Goal: Transaction & Acquisition: Book appointment/travel/reservation

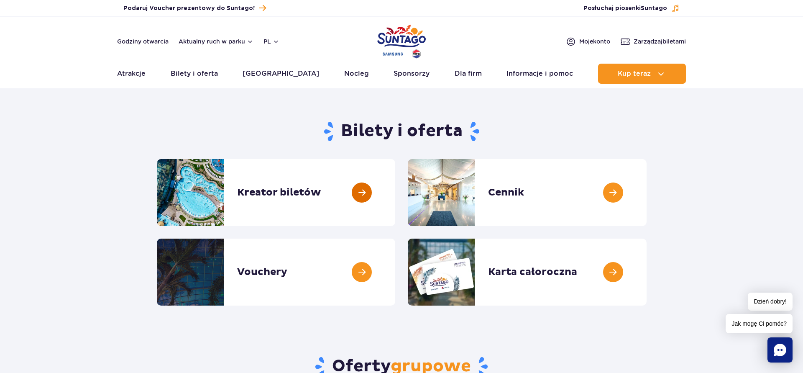
click at [395, 189] on link at bounding box center [395, 192] width 0 height 67
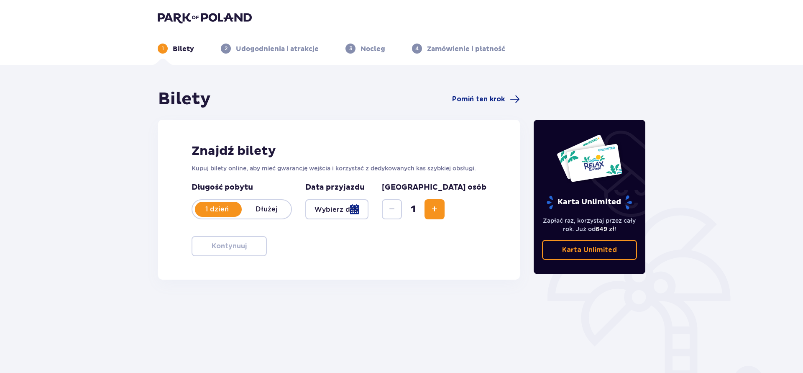
click at [368, 208] on div at bounding box center [336, 209] width 63 height 20
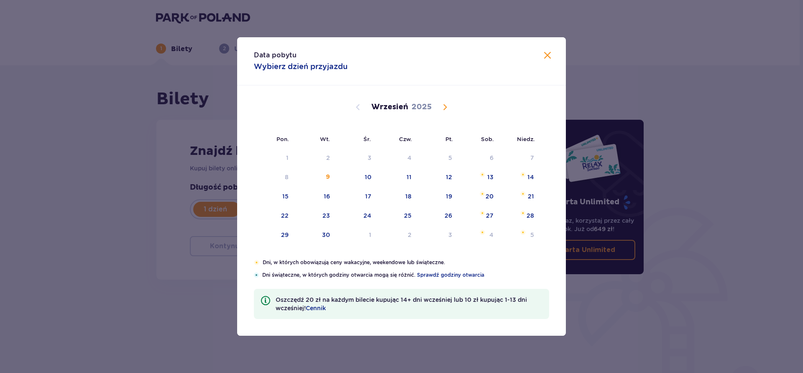
click at [446, 105] on span "Calendar" at bounding box center [445, 107] width 10 height 10
click at [448, 105] on span "Calendar" at bounding box center [445, 107] width 10 height 10
click at [446, 107] on span "Calendar" at bounding box center [445, 107] width 10 height 10
click at [357, 103] on span "Calendar" at bounding box center [358, 107] width 10 height 10
click at [358, 105] on span "Calendar" at bounding box center [358, 107] width 10 height 10
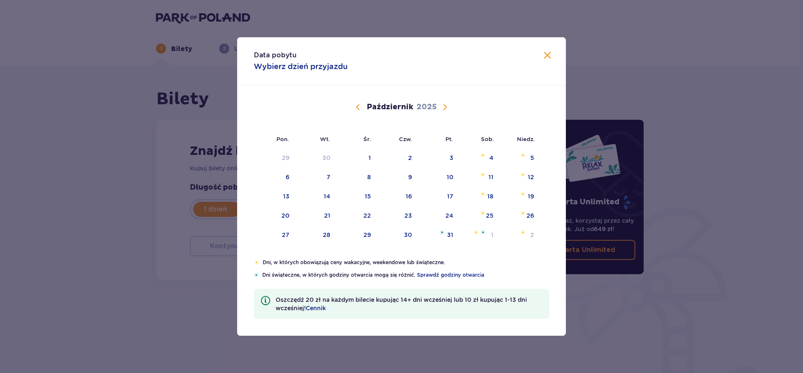
click at [445, 106] on span "Calendar" at bounding box center [445, 107] width 10 height 10
click at [281, 216] on div "17" at bounding box center [274, 216] width 41 height 18
type input "17.11.25"
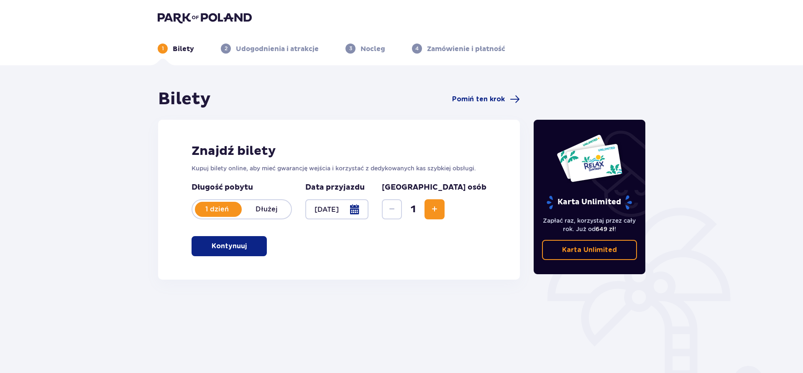
click at [440, 213] on span "Increase" at bounding box center [434, 209] width 10 height 10
click at [212, 247] on p "Kontynuuj" at bounding box center [229, 245] width 35 height 9
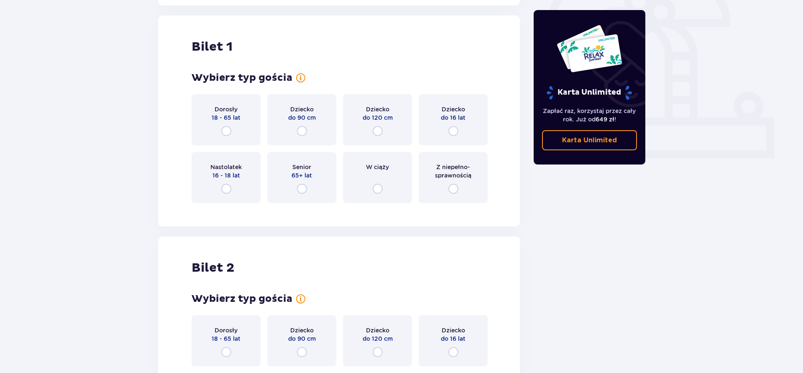
scroll to position [279, 0]
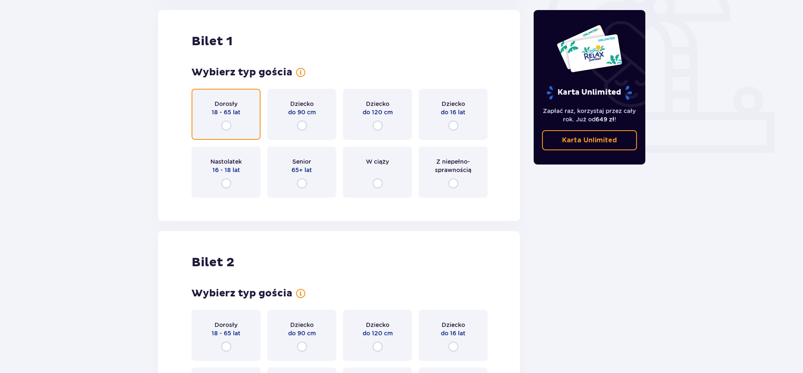
click at [227, 124] on input "radio" at bounding box center [226, 125] width 10 height 10
radio input "true"
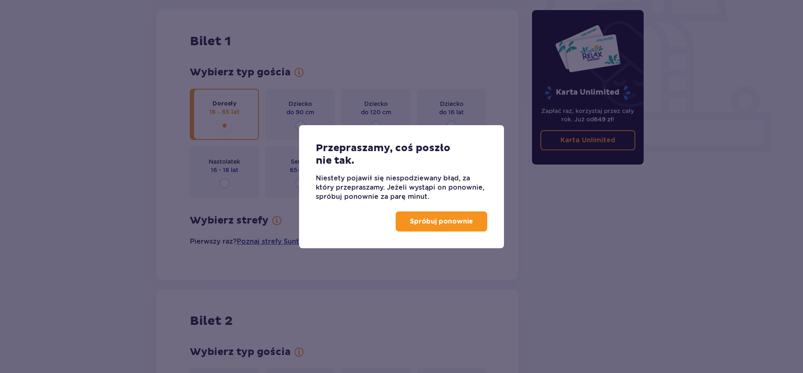
click at [411, 217] on button "Spróbuj ponownie" at bounding box center [442, 221] width 92 height 20
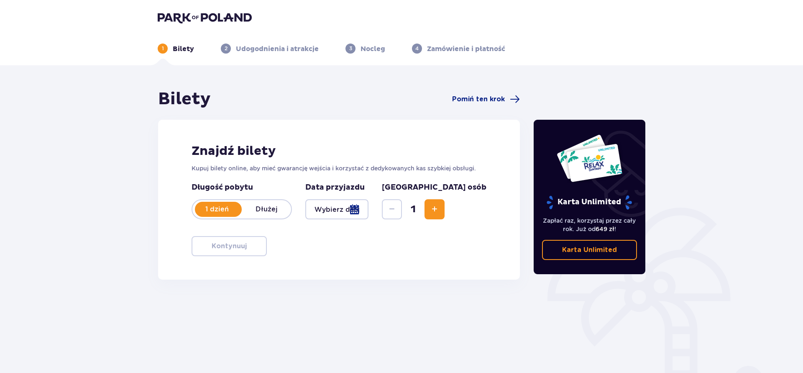
click at [368, 206] on div at bounding box center [336, 209] width 63 height 20
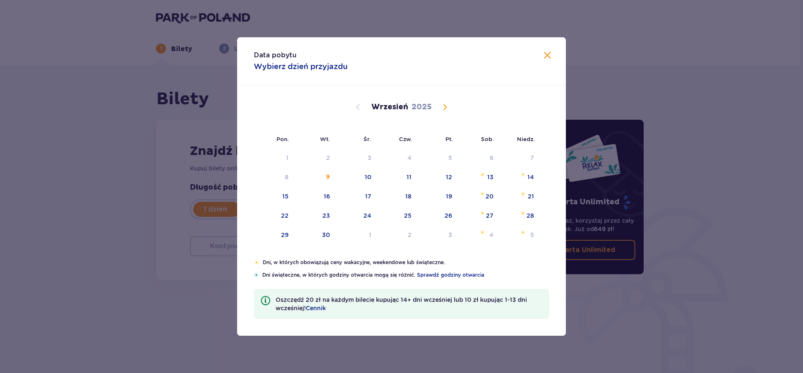
click at [443, 109] on span "Calendar" at bounding box center [445, 107] width 10 height 10
click at [450, 104] on div "Listopad 2025" at bounding box center [401, 107] width 277 height 10
click at [287, 215] on div "17" at bounding box center [286, 215] width 6 height 8
type input "17.11.25"
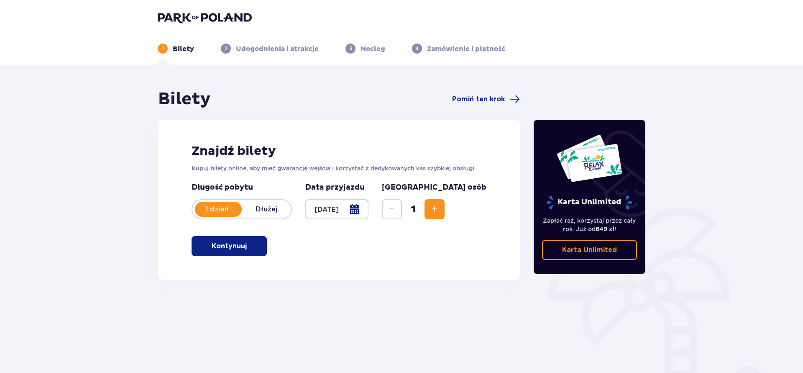
click at [212, 245] on p "Kontynuuj" at bounding box center [229, 245] width 35 height 9
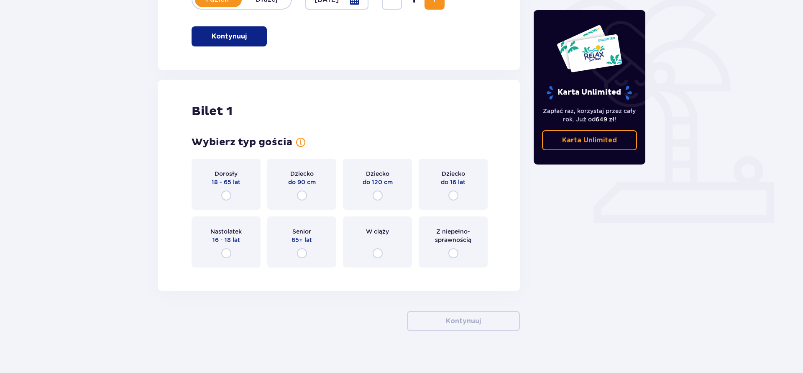
scroll to position [218, 0]
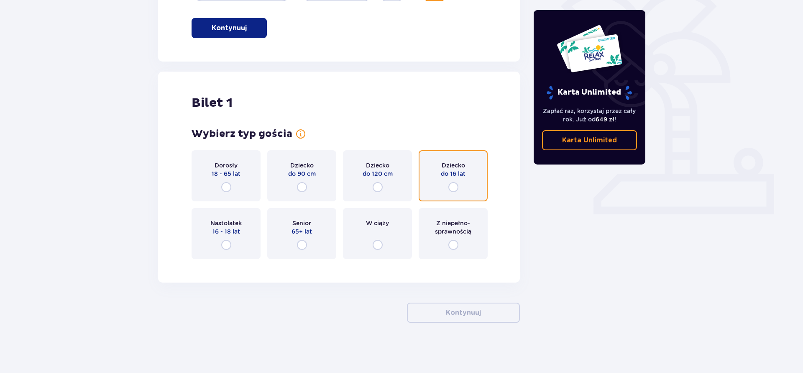
click at [455, 188] on input "radio" at bounding box center [453, 187] width 10 height 10
radio input "true"
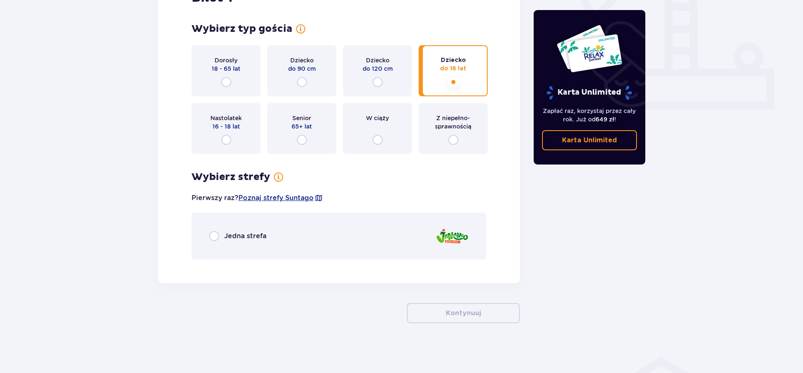
scroll to position [323, 0]
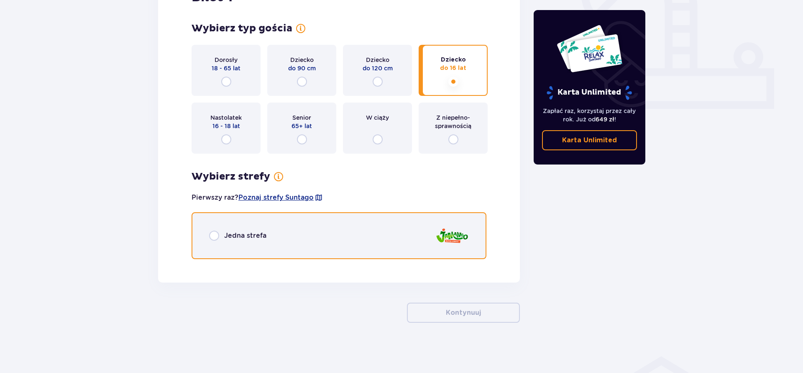
click at [210, 235] on input "radio" at bounding box center [214, 235] width 10 height 10
radio input "true"
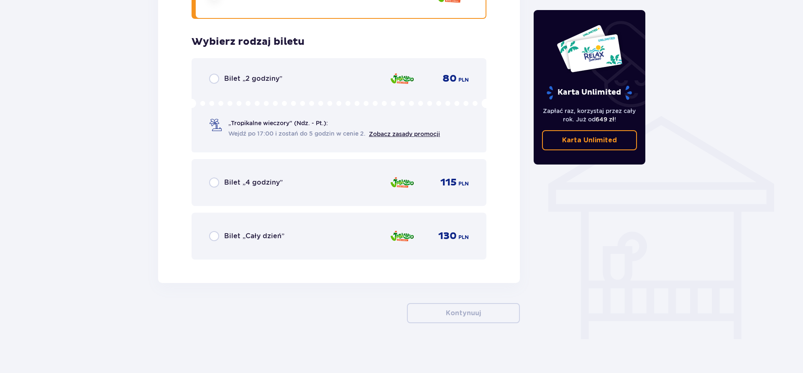
scroll to position [564, 0]
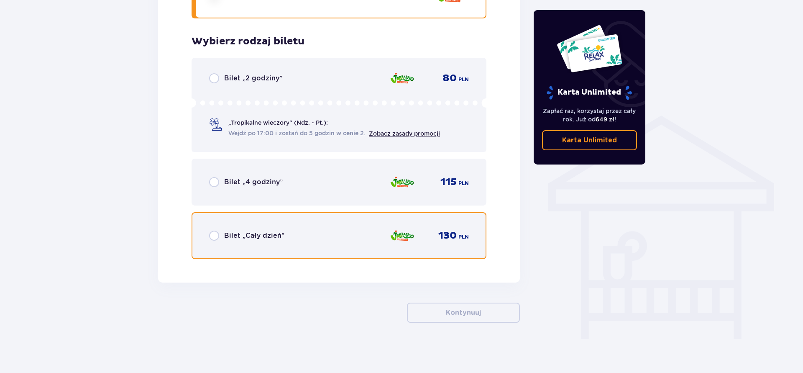
click at [213, 236] on input "radio" at bounding box center [214, 235] width 10 height 10
radio input "true"
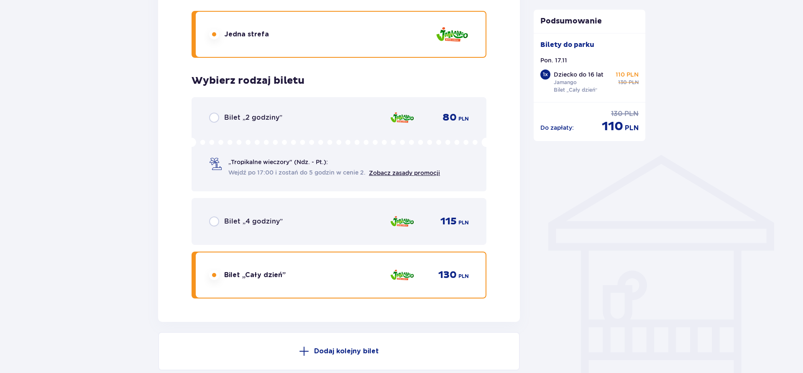
scroll to position [521, 0]
